Goal: Task Accomplishment & Management: Complete application form

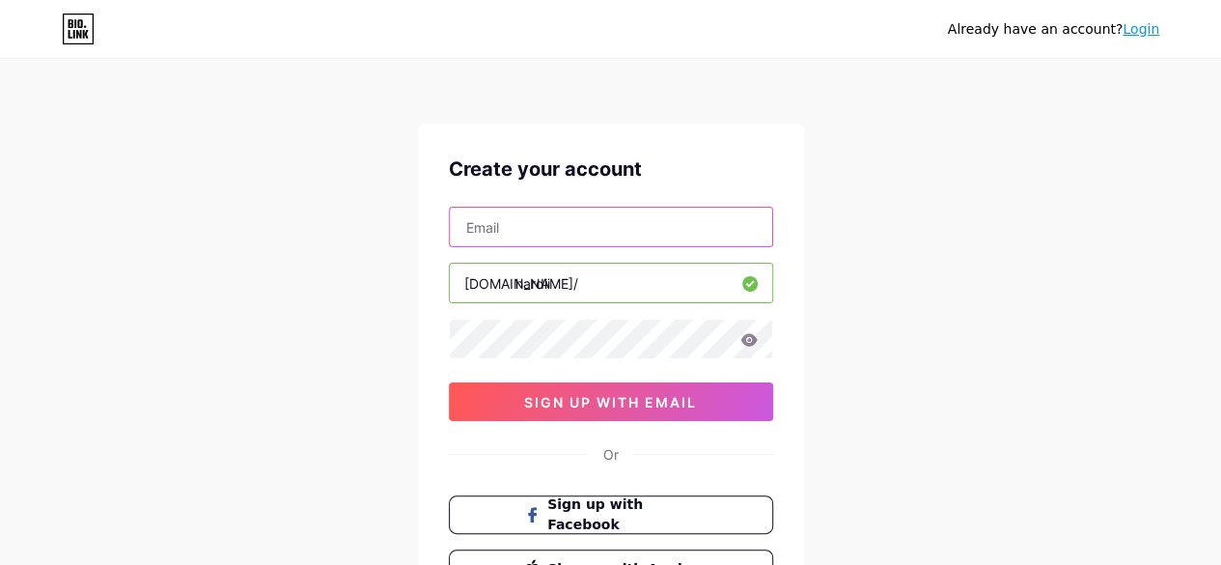
click at [517, 240] on input "text" at bounding box center [611, 227] width 322 height 39
type input "[EMAIL_ADDRESS][DOMAIN_NAME]"
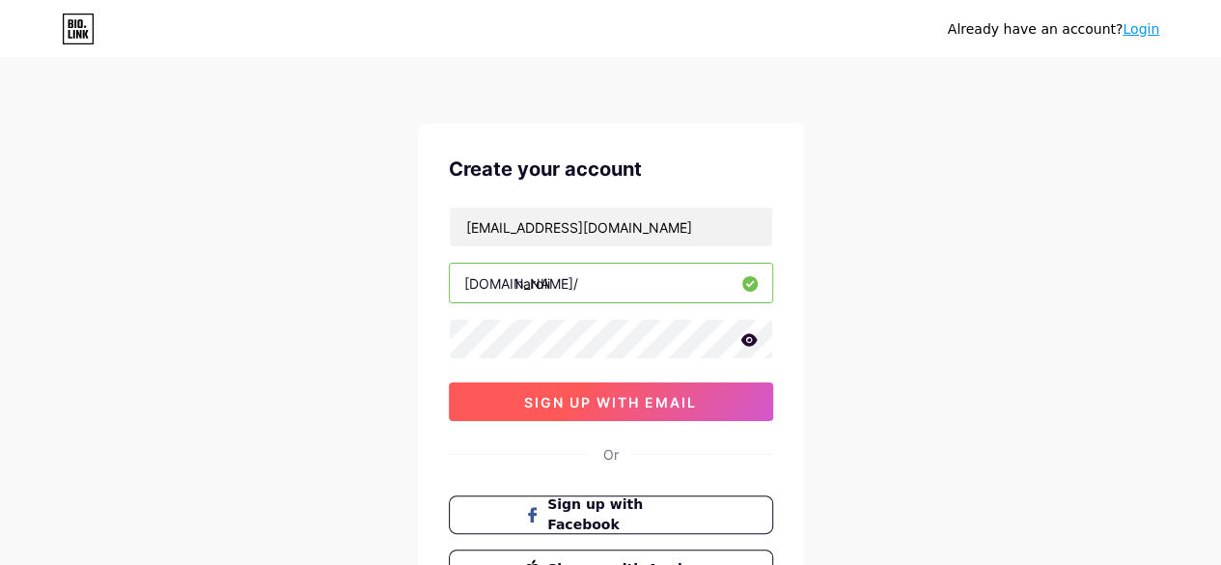
click at [539, 390] on button "sign up with email" at bounding box center [611, 401] width 324 height 39
click at [535, 401] on span "sign up with email" at bounding box center [610, 402] width 173 height 16
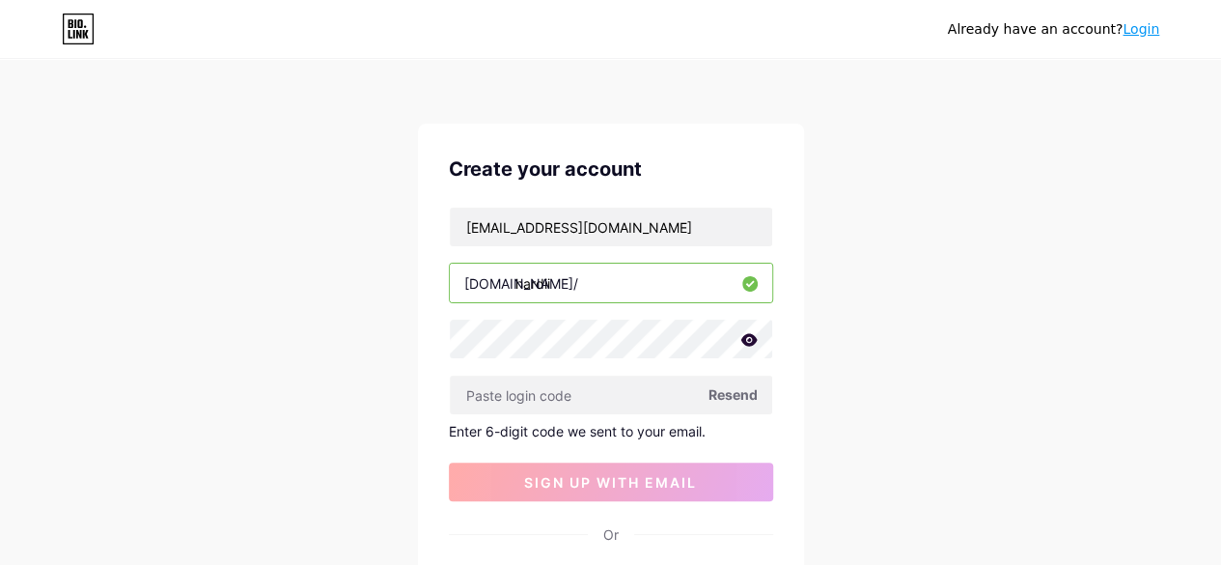
click at [278, 439] on div "Already have an account? Login Create your account [EMAIL_ADDRESS][DOMAIN_NAME]…" at bounding box center [610, 409] width 1221 height 819
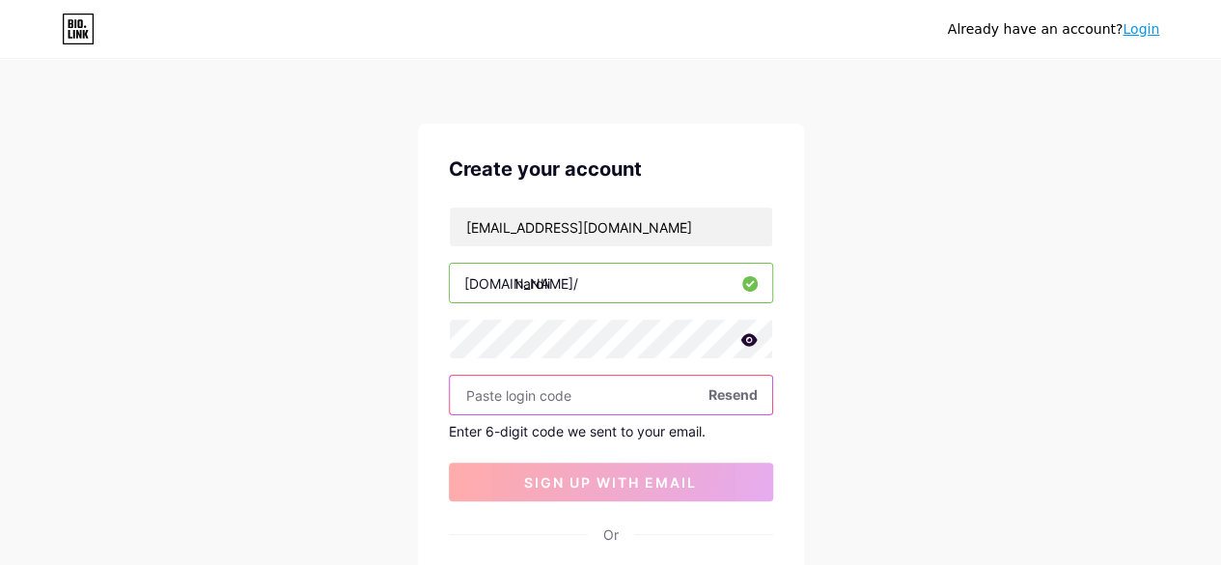
click at [494, 379] on input "text" at bounding box center [611, 395] width 322 height 39
paste input "318050"
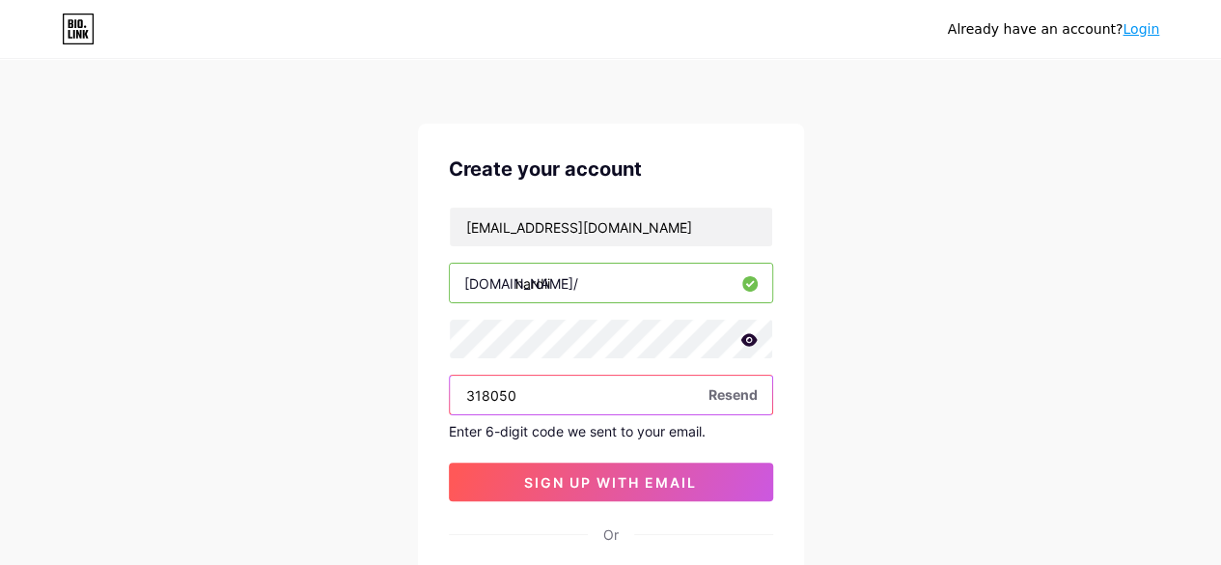
type input "318050"
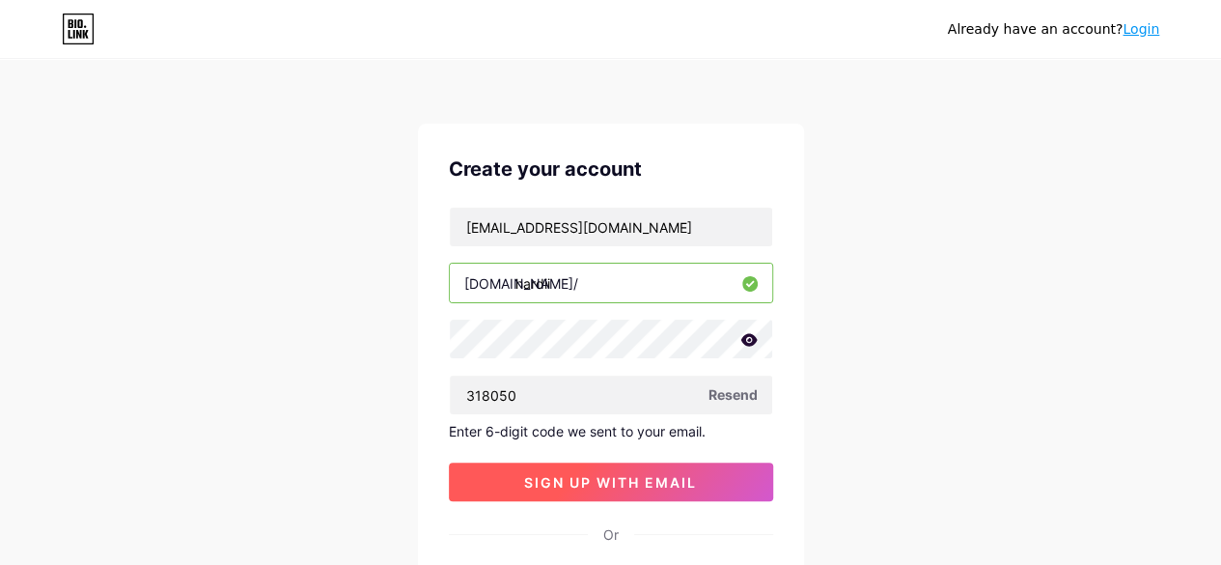
click at [546, 479] on span "sign up with email" at bounding box center [610, 482] width 173 height 16
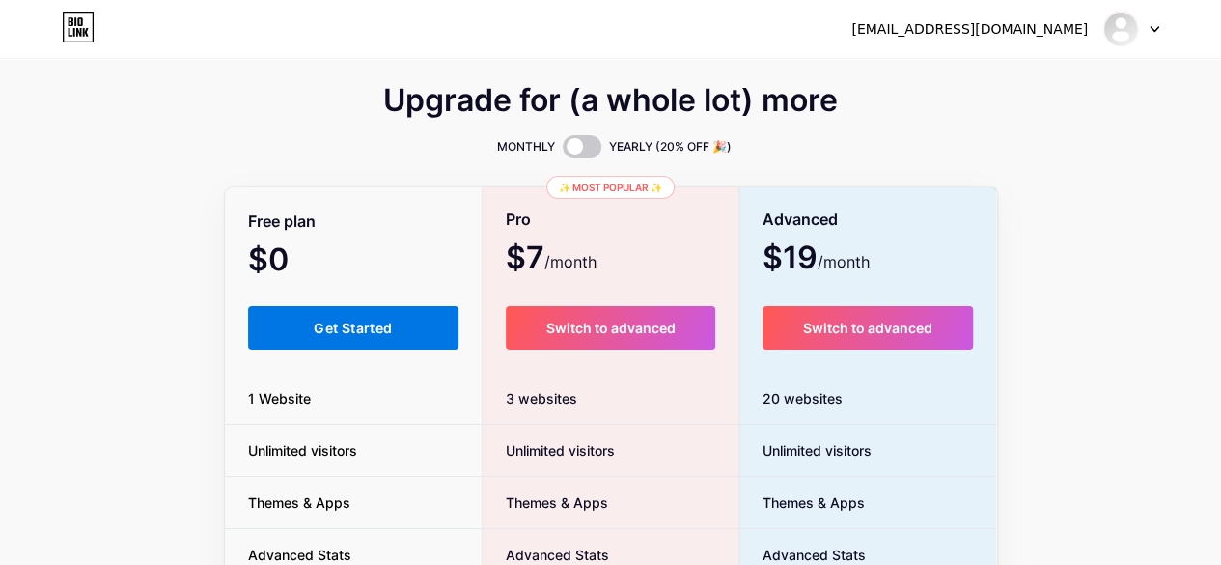
click at [314, 320] on span "Get Started" at bounding box center [353, 328] width 78 height 16
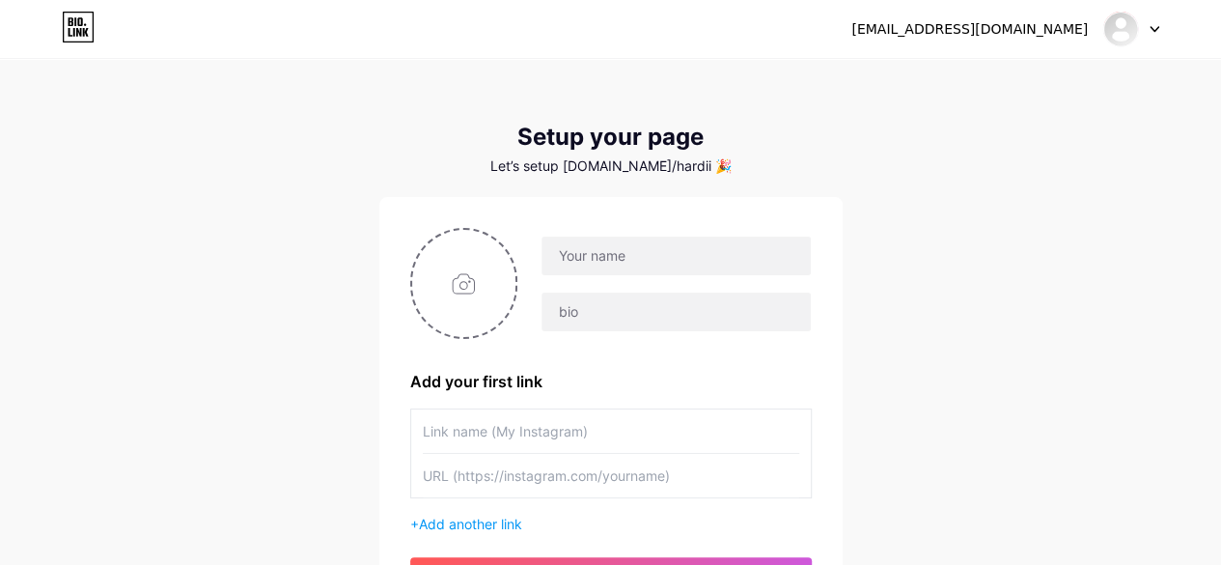
scroll to position [199, 0]
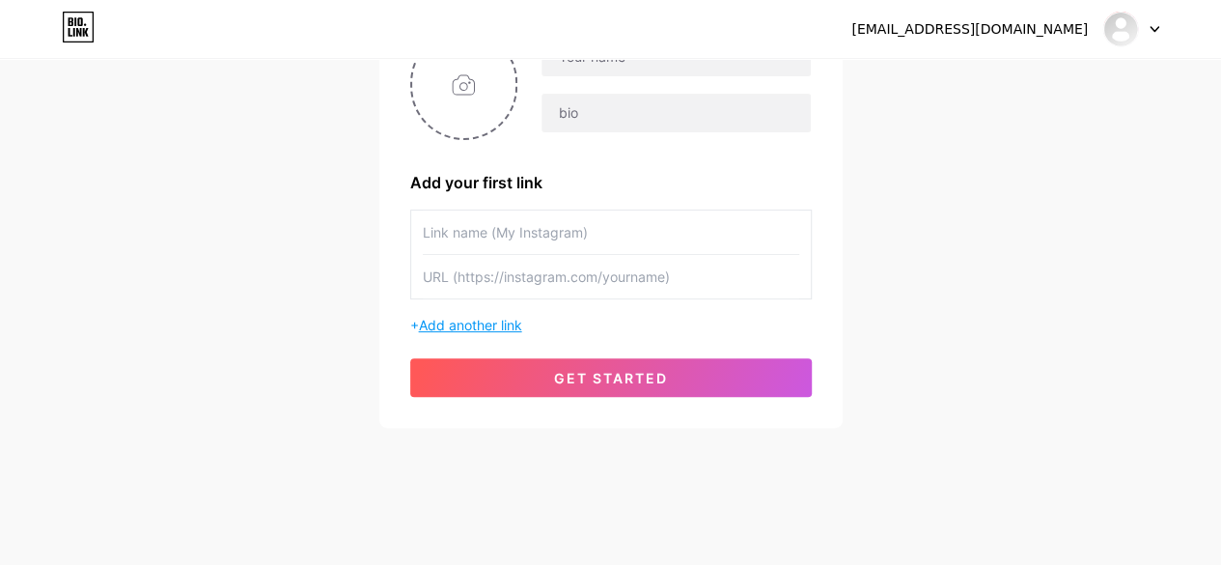
click at [451, 323] on span "Add another link" at bounding box center [470, 325] width 103 height 16
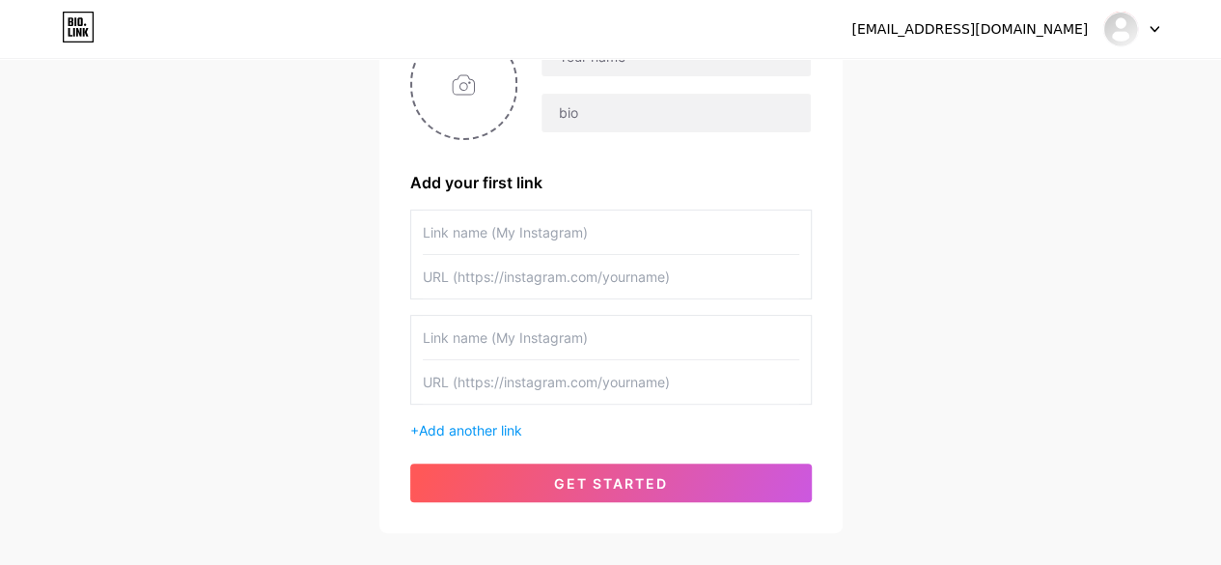
drag, startPoint x: 498, startPoint y: 244, endPoint x: 496, endPoint y: 234, distance: 10.8
click at [494, 233] on input "text" at bounding box center [611, 231] width 377 height 43
click at [503, 249] on input "text" at bounding box center [611, 231] width 377 height 43
drag, startPoint x: 514, startPoint y: 228, endPoint x: 471, endPoint y: 238, distance: 43.6
click at [471, 240] on input "text" at bounding box center [611, 231] width 377 height 43
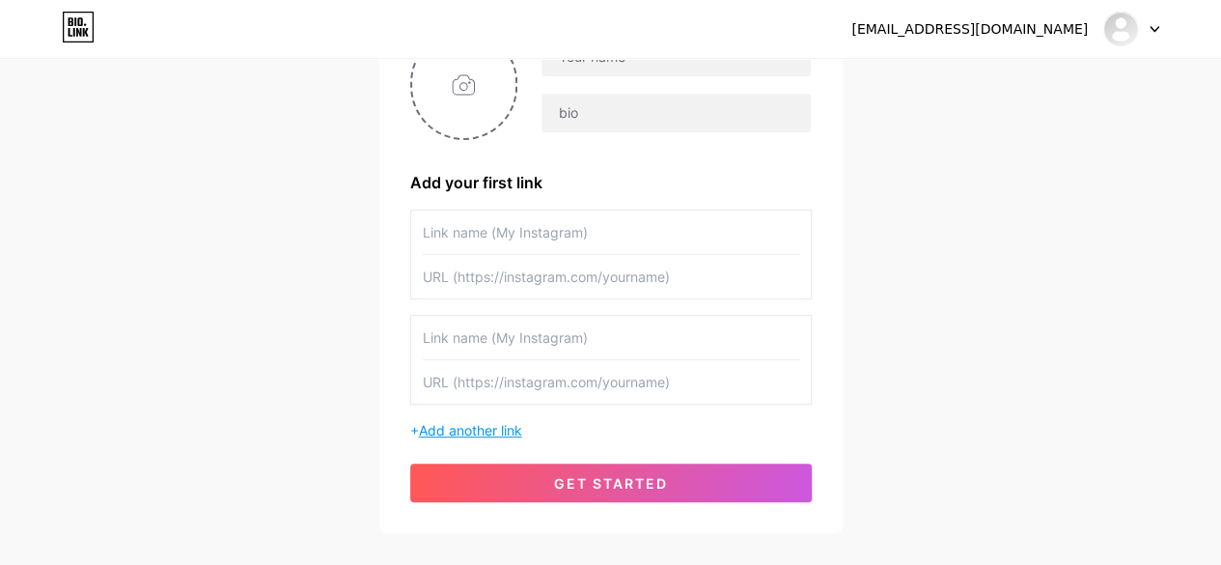
click at [447, 430] on span "Add another link" at bounding box center [470, 430] width 103 height 16
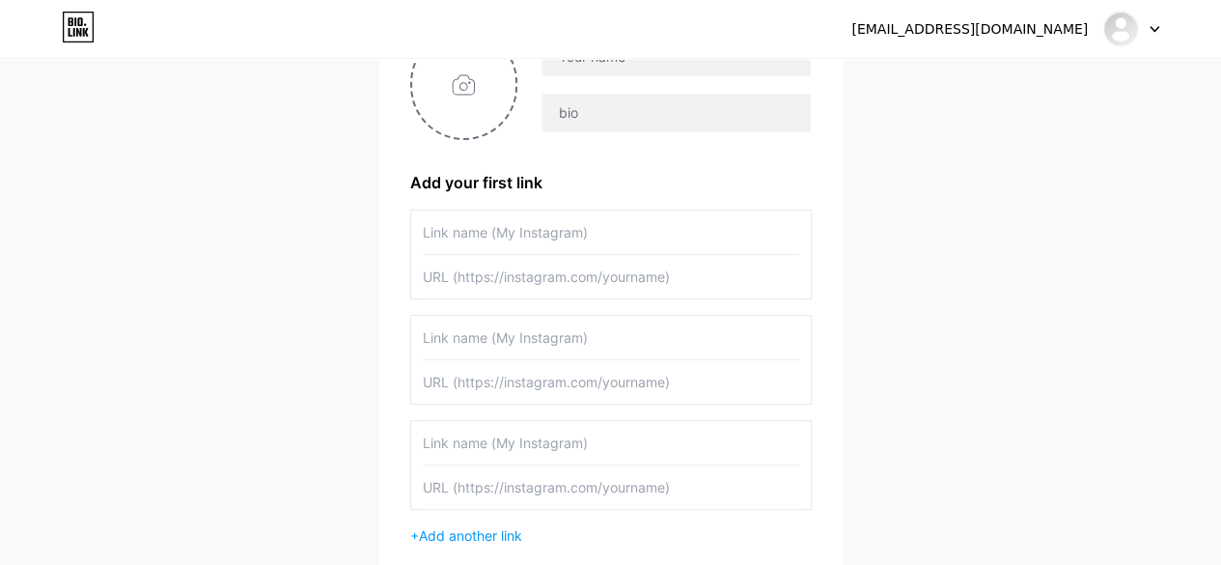
click at [458, 443] on input "text" at bounding box center [611, 442] width 377 height 43
click at [462, 485] on input "text" at bounding box center [611, 486] width 377 height 43
drag, startPoint x: 462, startPoint y: 485, endPoint x: 565, endPoint y: 480, distance: 103.4
click at [565, 480] on input "text" at bounding box center [611, 486] width 377 height 43
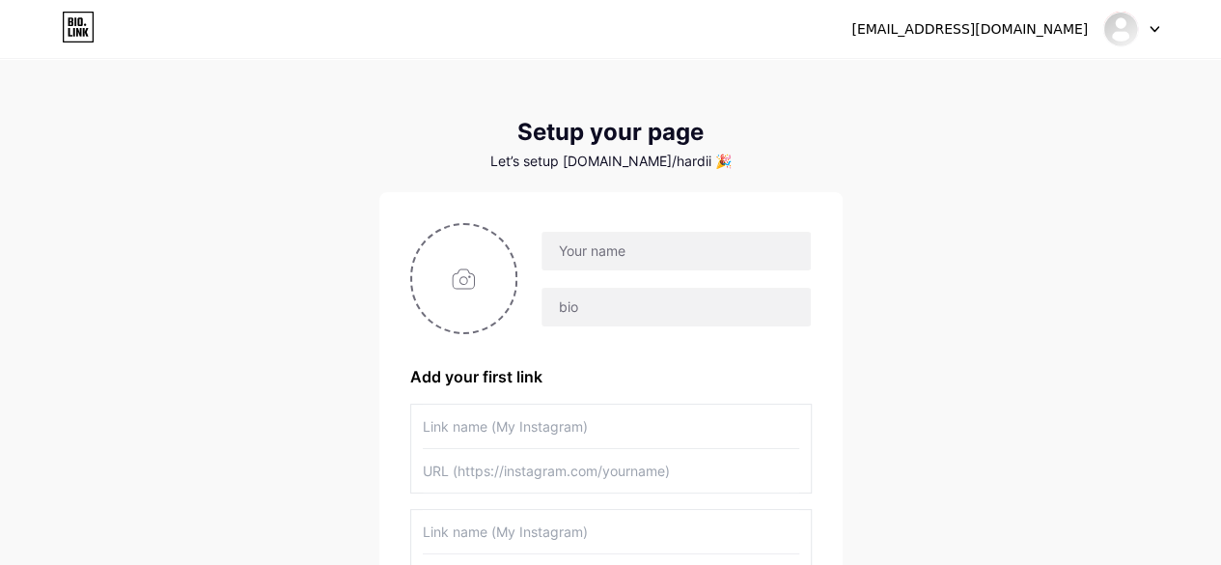
scroll to position [0, 0]
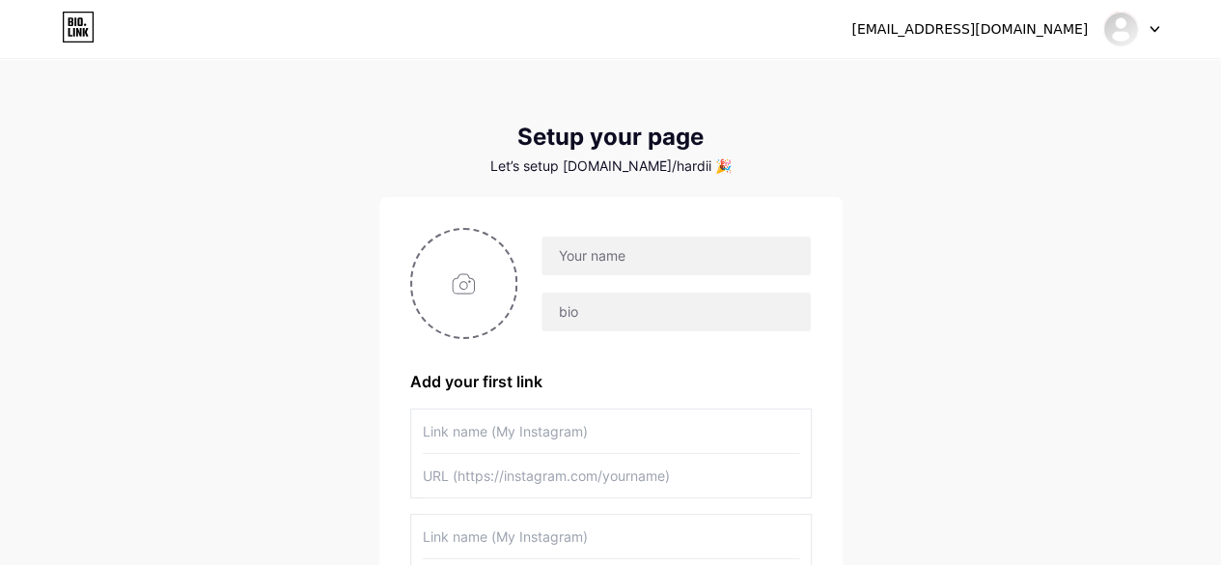
click at [68, 23] on icon at bounding box center [78, 27] width 33 height 31
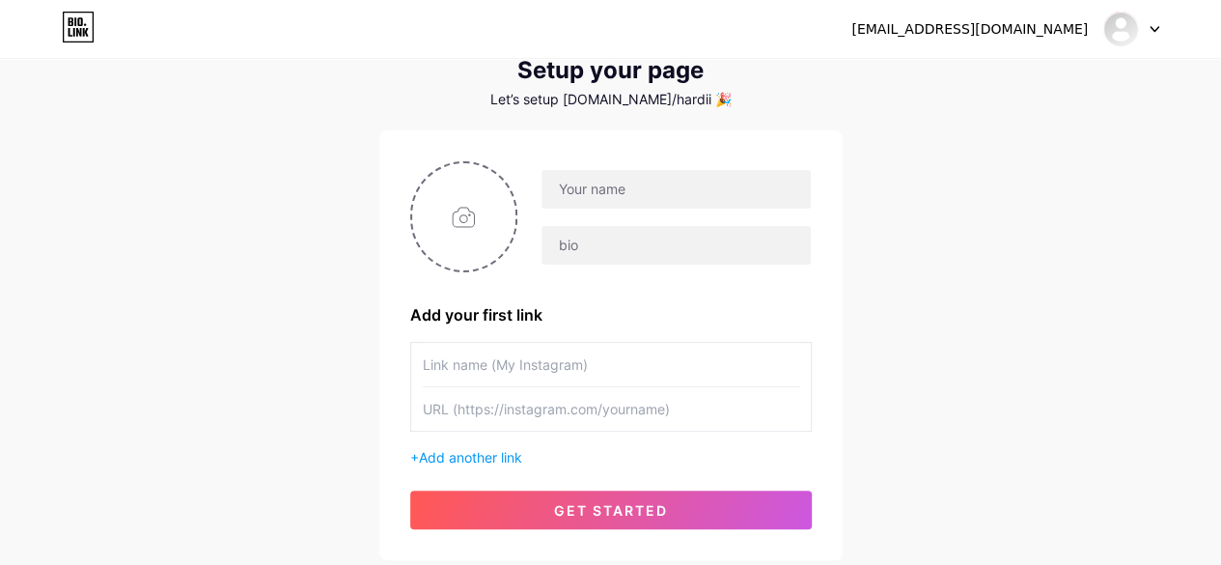
scroll to position [97, 0]
